Goal: Task Accomplishment & Management: Manage account settings

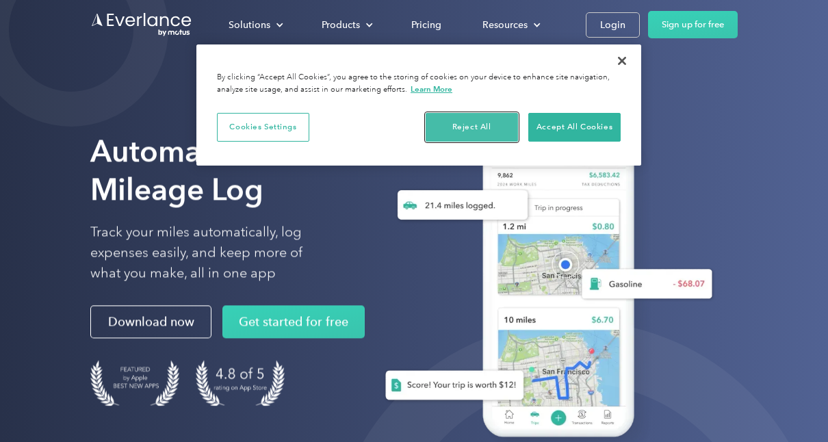
click at [476, 125] on button "Reject All" at bounding box center [472, 127] width 92 height 29
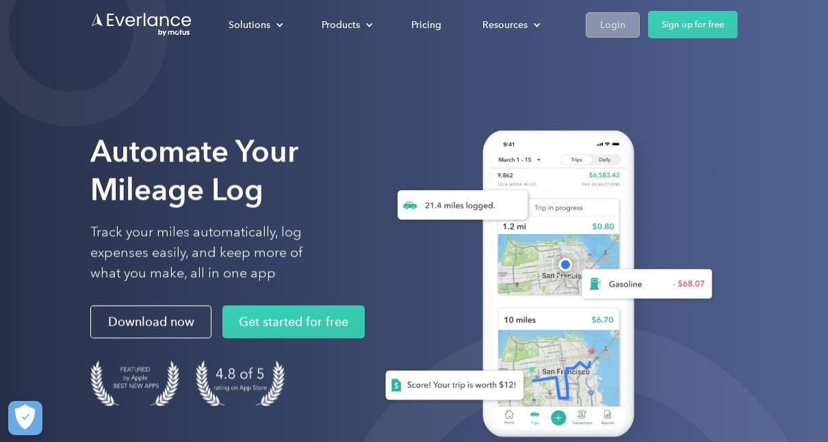
click at [613, 25] on div "Login" at bounding box center [612, 24] width 25 height 17
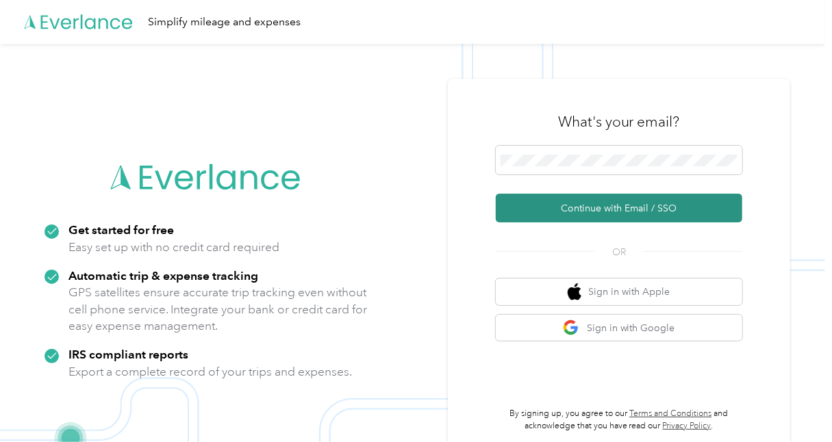
click at [646, 209] on button "Continue with Email / SSO" at bounding box center [619, 208] width 246 height 29
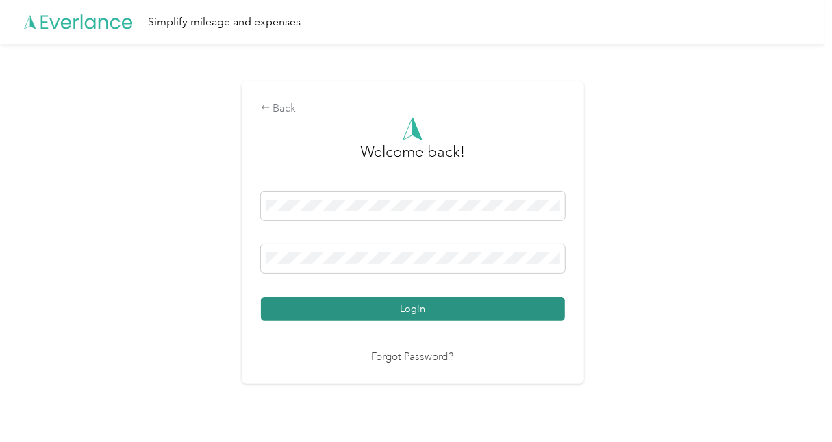
click at [459, 312] on button "Login" at bounding box center [413, 309] width 304 height 24
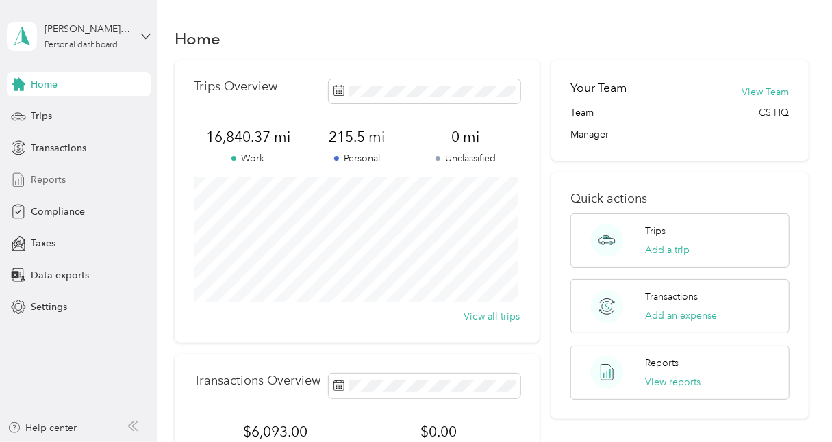
click at [77, 181] on div "Reports" at bounding box center [79, 180] width 144 height 25
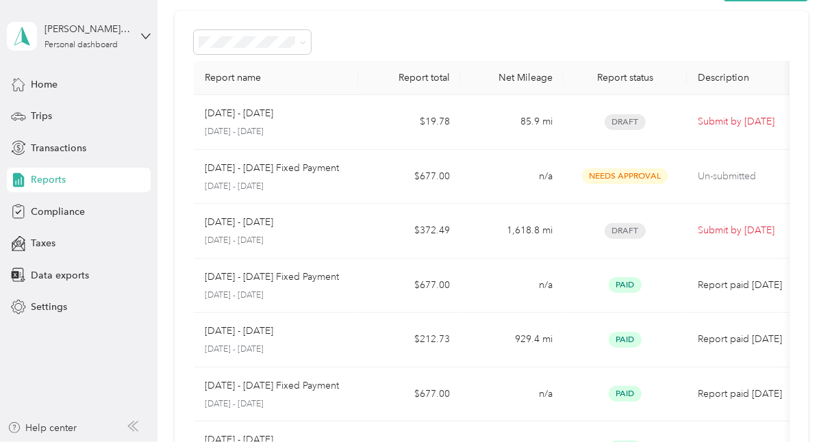
scroll to position [53, 0]
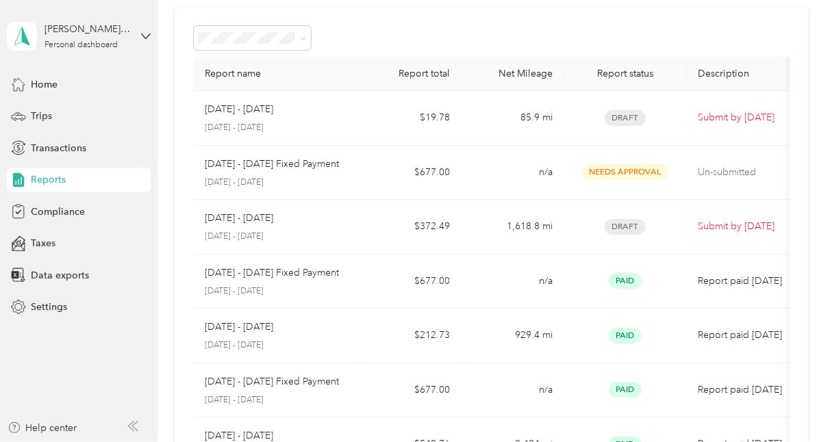
click at [274, 226] on div "[DATE] - [DATE] [DATE] - [DATE]" at bounding box center [276, 227] width 142 height 32
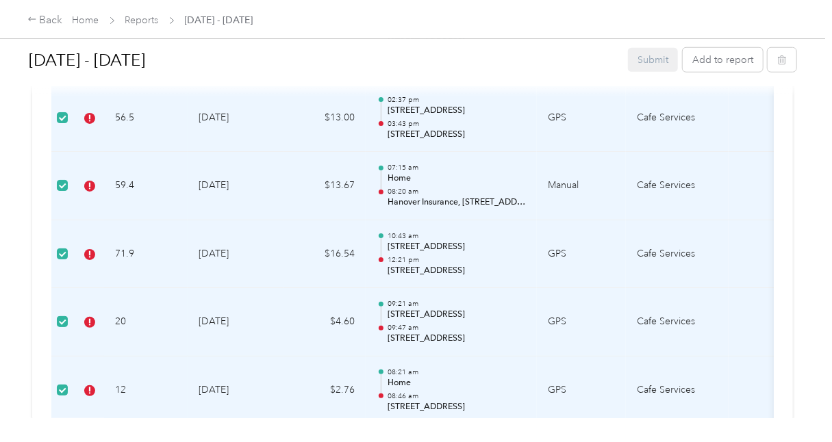
scroll to position [3284, 0]
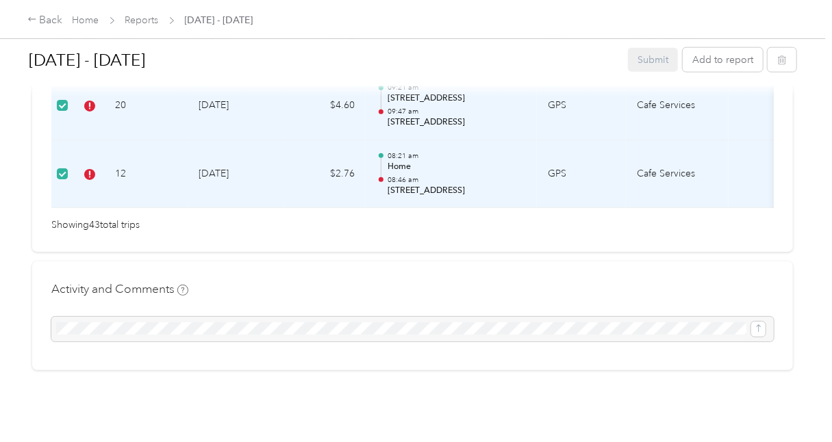
click at [658, 62] on div "Submit Add to report" at bounding box center [712, 60] width 168 height 24
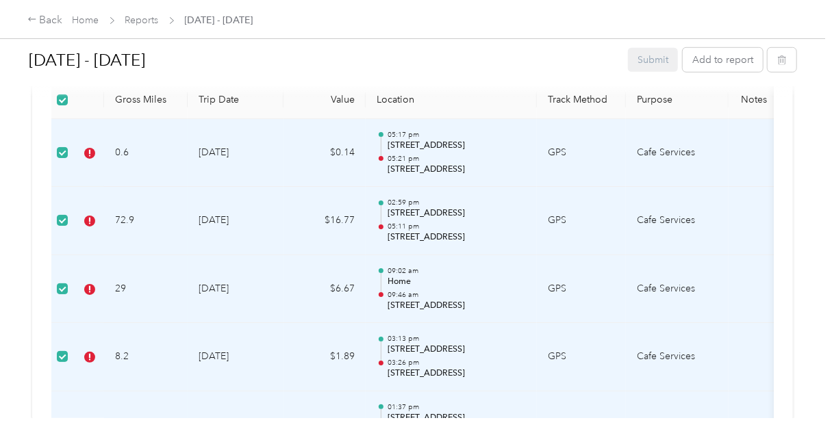
click at [601, 174] on td "GPS" at bounding box center [581, 153] width 89 height 68
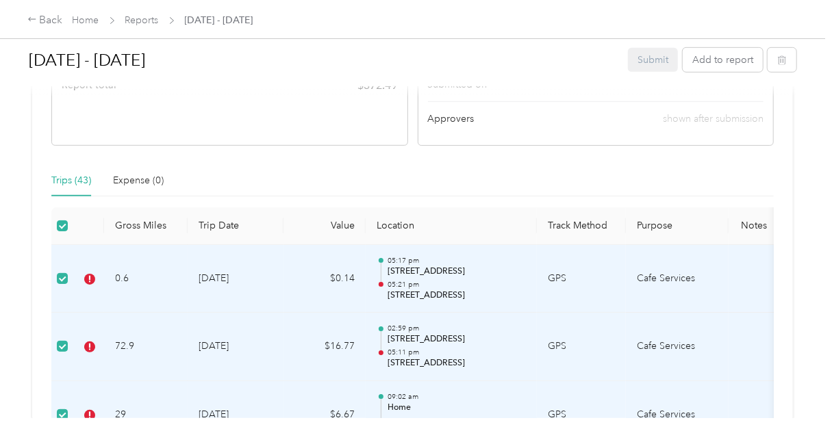
scroll to position [307, 0]
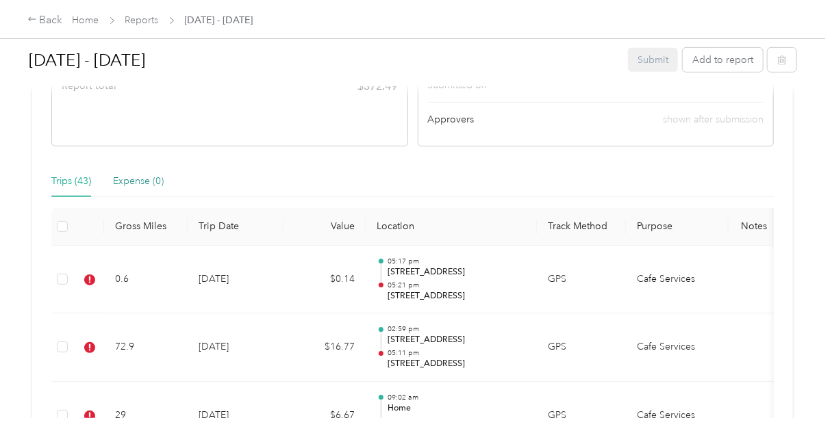
click at [136, 182] on div "Expense (0)" at bounding box center [138, 181] width 51 height 15
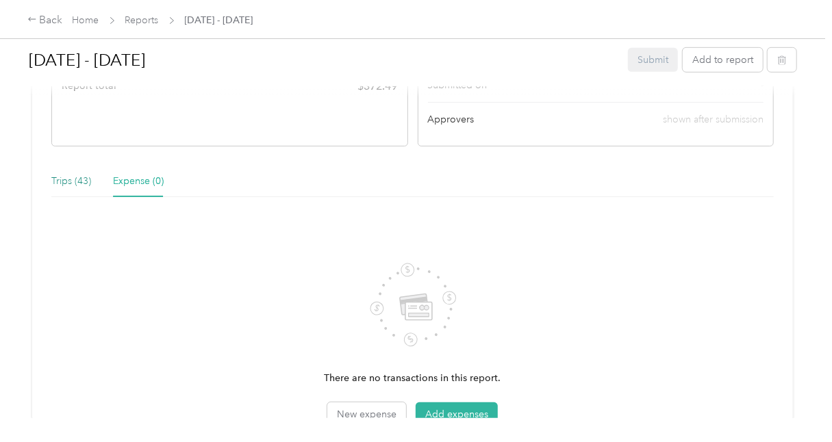
click at [82, 185] on div "Trips (43)" at bounding box center [71, 181] width 40 height 15
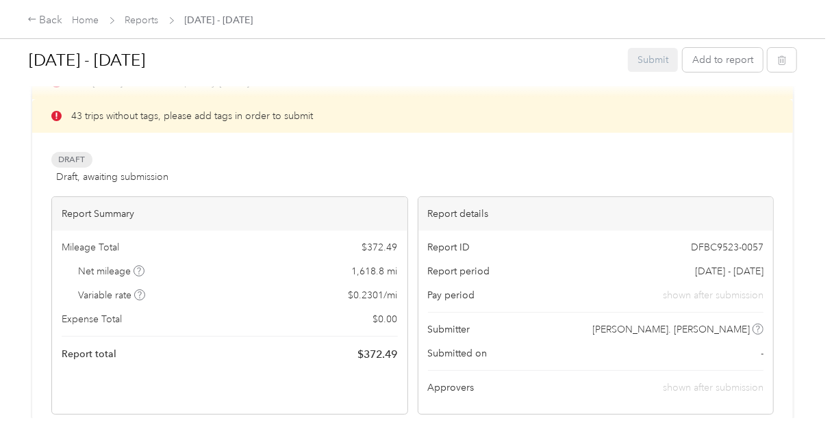
scroll to position [0, 0]
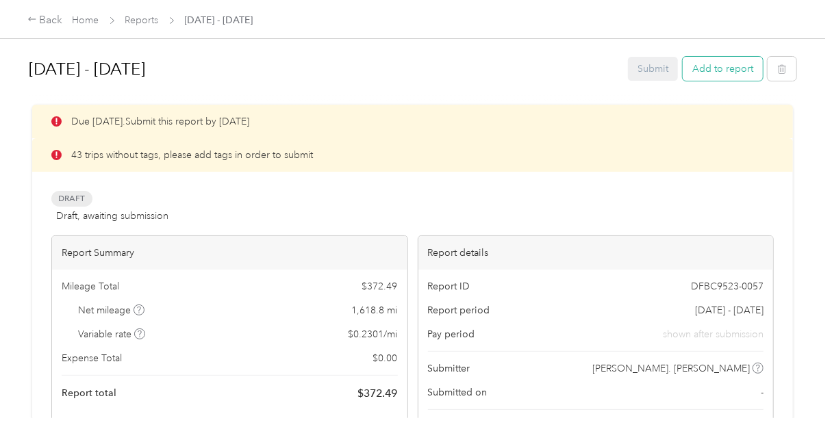
click at [734, 70] on button "Add to report" at bounding box center [722, 69] width 80 height 24
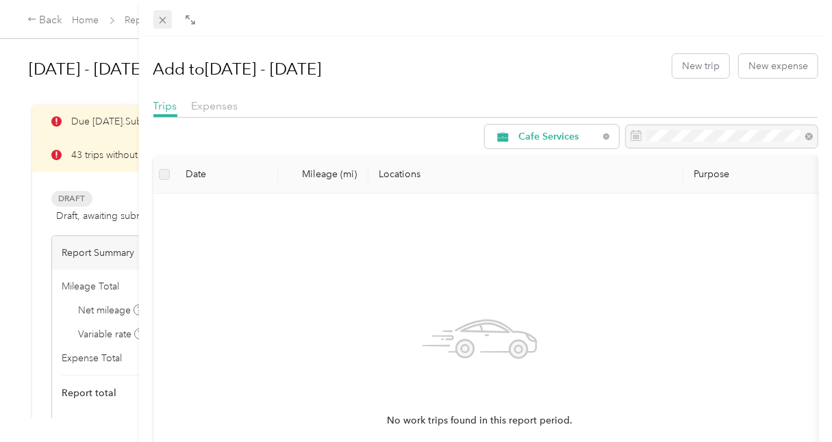
click at [163, 21] on icon at bounding box center [163, 20] width 12 height 12
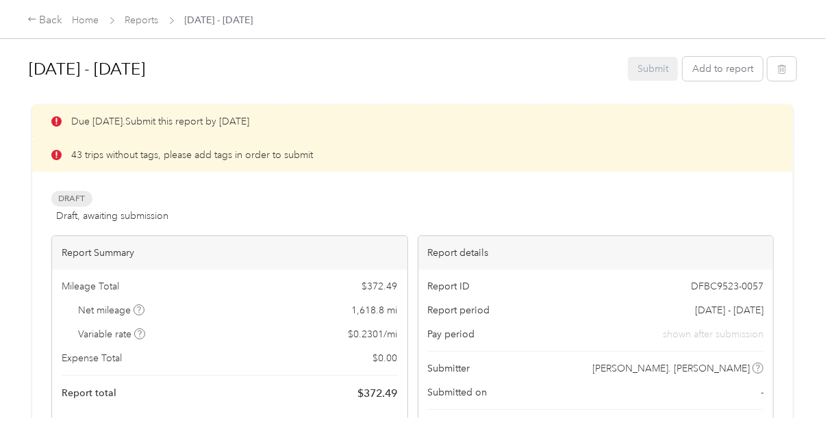
click at [199, 121] on div "Due [DATE]. Submit this report by [DATE]" at bounding box center [412, 122] width 760 height 34
click at [120, 129] on div "Due [DATE]. Submit this report by [DATE]" at bounding box center [412, 122] width 760 height 34
click at [181, 159] on p "43 trips without tags, please add tags in order to submit" at bounding box center [192, 155] width 242 height 14
click at [55, 154] on icon at bounding box center [56, 155] width 10 height 10
click at [56, 155] on icon at bounding box center [55, 154] width 1 height 6
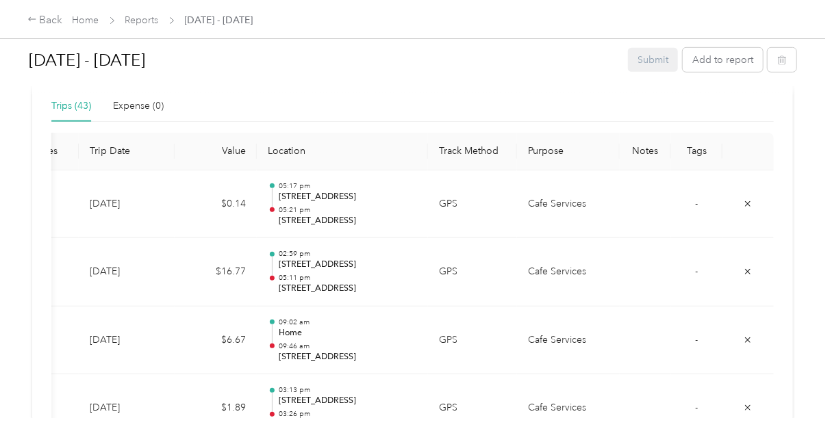
scroll to position [412, 0]
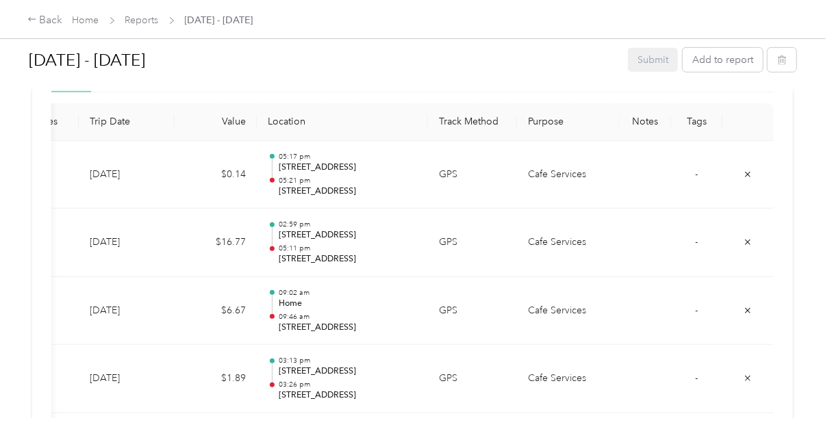
click at [706, 130] on th "Tags" at bounding box center [696, 122] width 51 height 38
click at [705, 124] on th "Tags" at bounding box center [696, 122] width 51 height 38
click at [708, 118] on th "Tags" at bounding box center [696, 122] width 51 height 38
click at [700, 121] on th "Tags" at bounding box center [696, 122] width 51 height 38
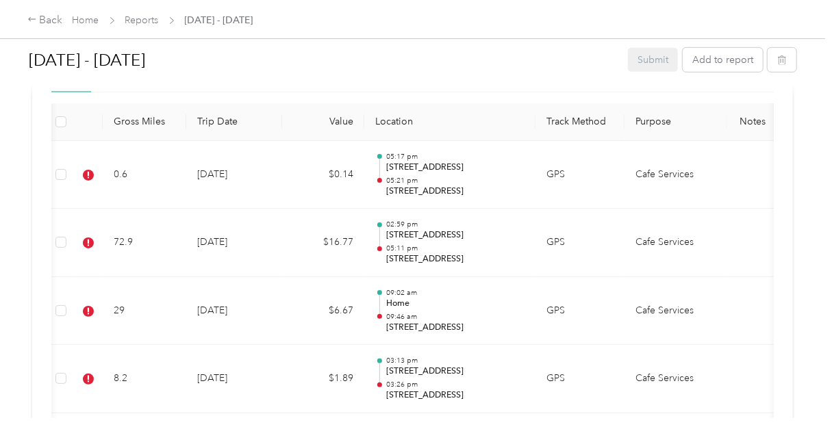
scroll to position [0, 2]
click at [756, 122] on th "Notes" at bounding box center [751, 122] width 51 height 38
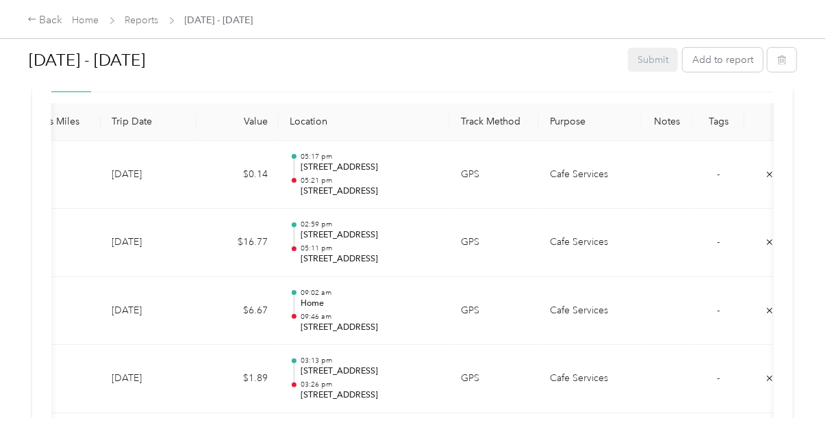
scroll to position [0, 112]
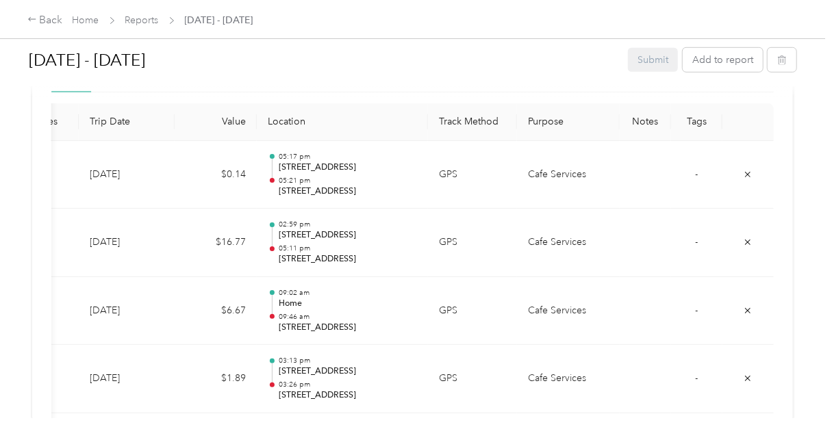
click at [700, 129] on th "Tags" at bounding box center [696, 122] width 51 height 38
